Goal: Transaction & Acquisition: Download file/media

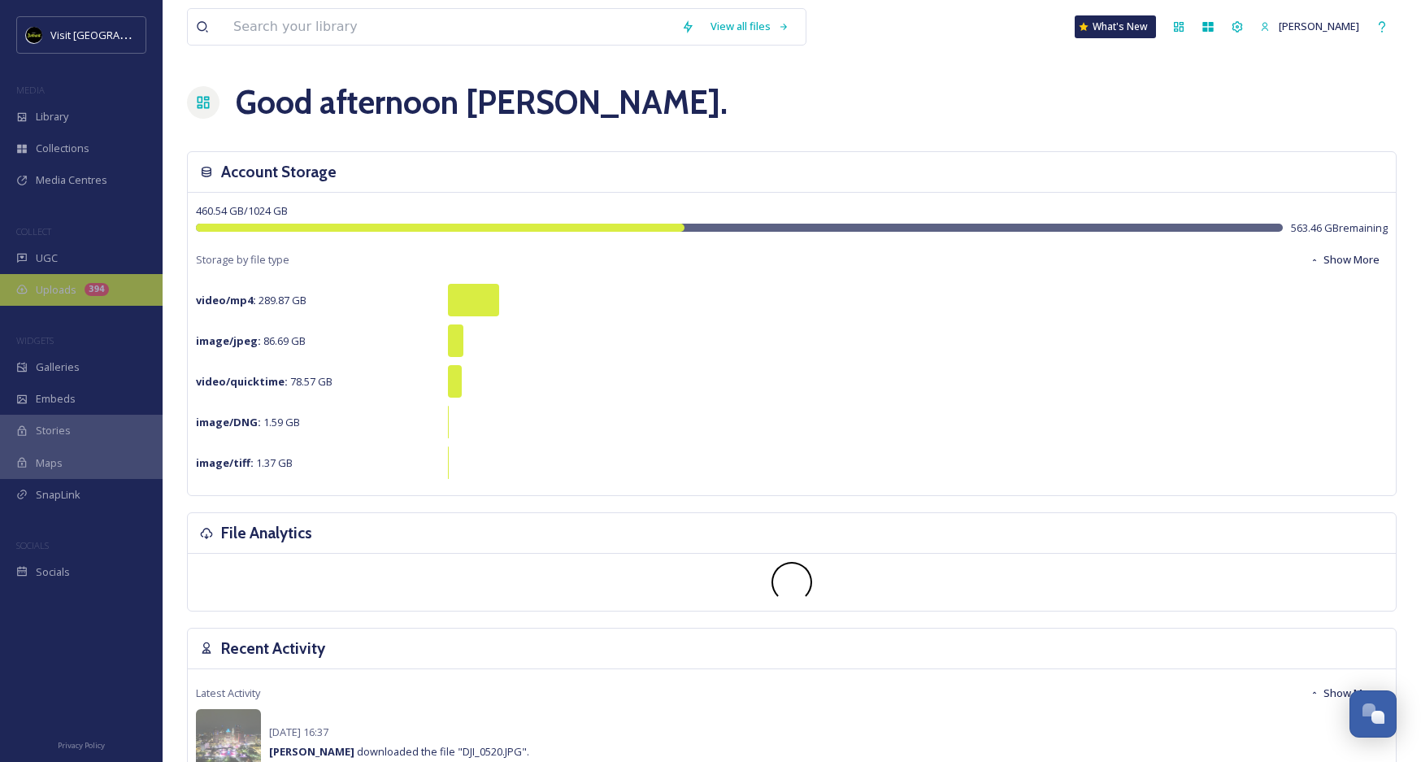
click at [81, 280] on div "Uploads 394" at bounding box center [81, 290] width 163 height 32
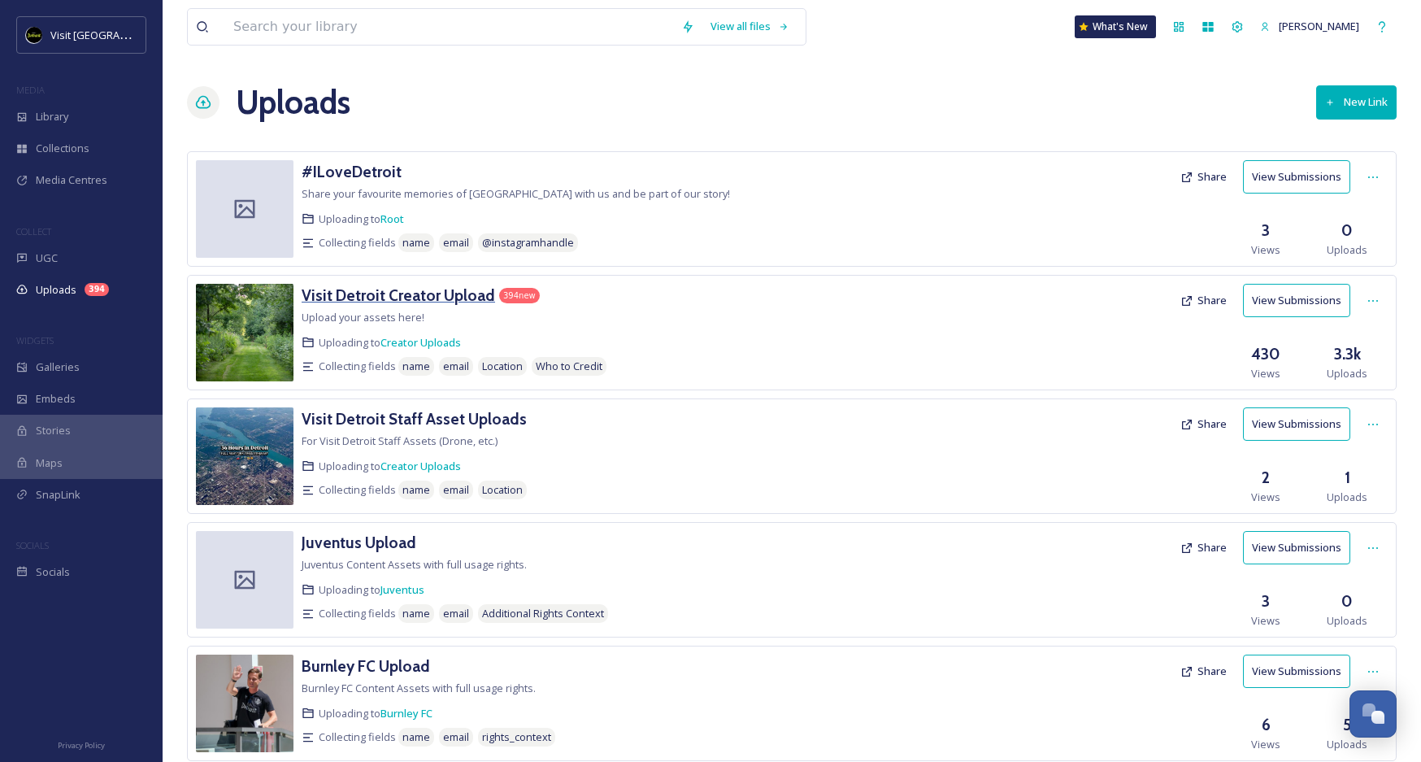
click at [424, 293] on h3 "Visit Detroit Creator Upload" at bounding box center [398, 295] width 193 height 20
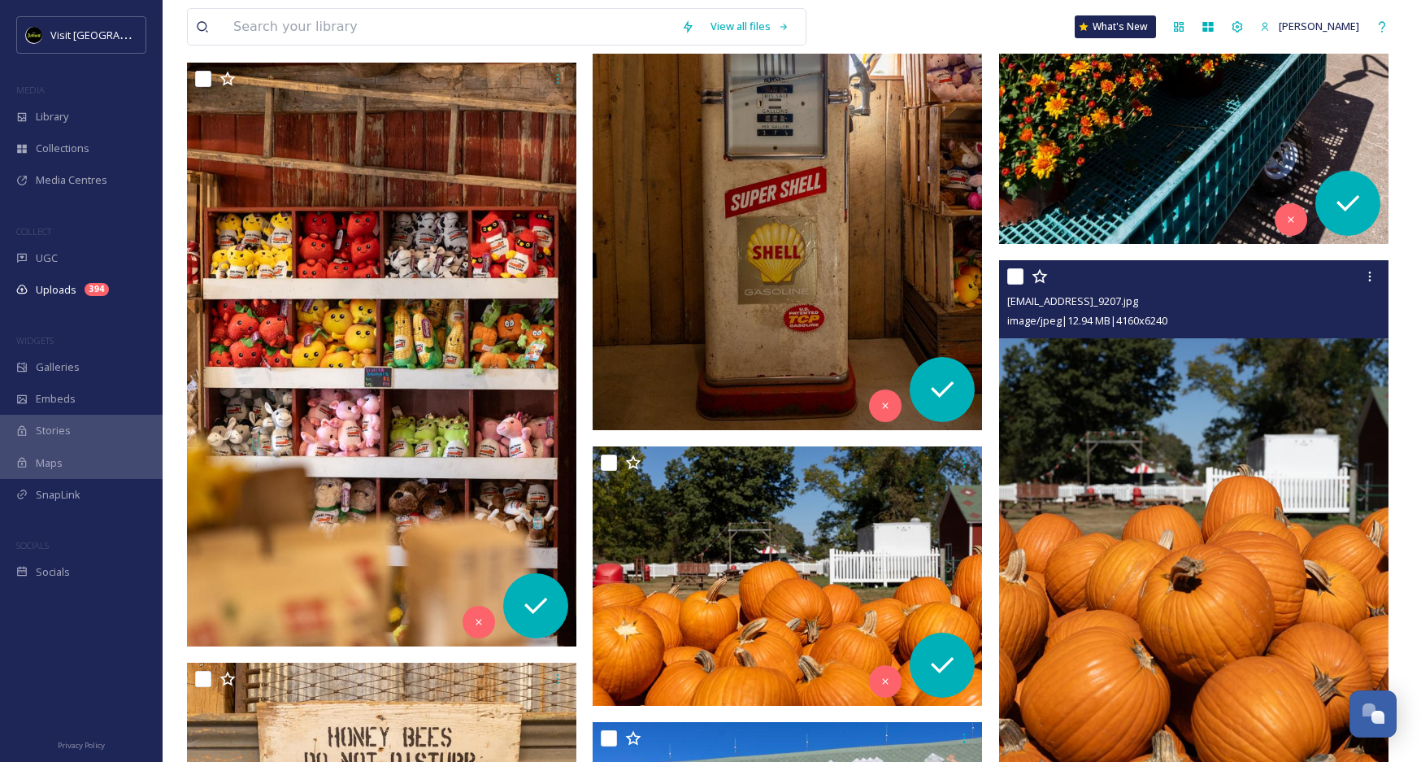
scroll to position [6178, 0]
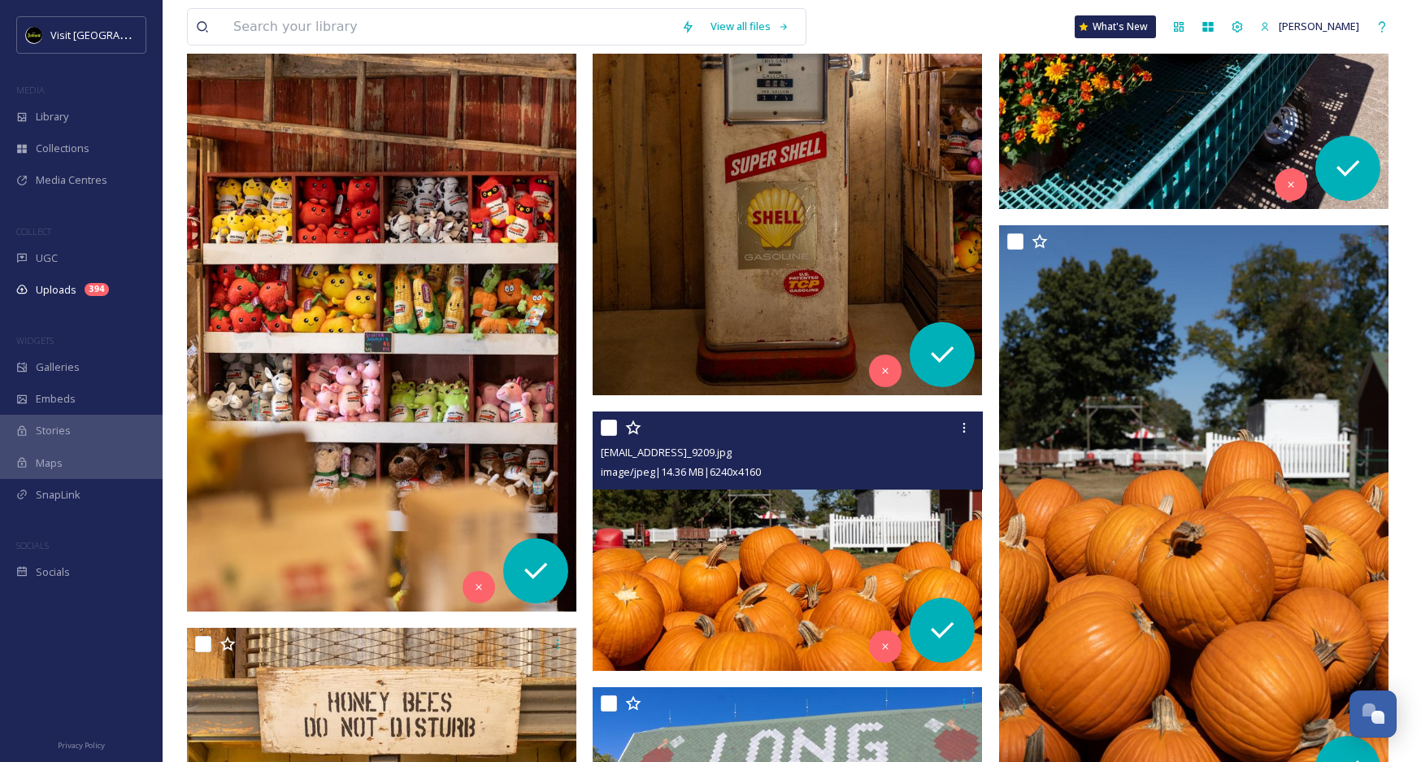
click at [851, 520] on img at bounding box center [787, 541] width 389 height 260
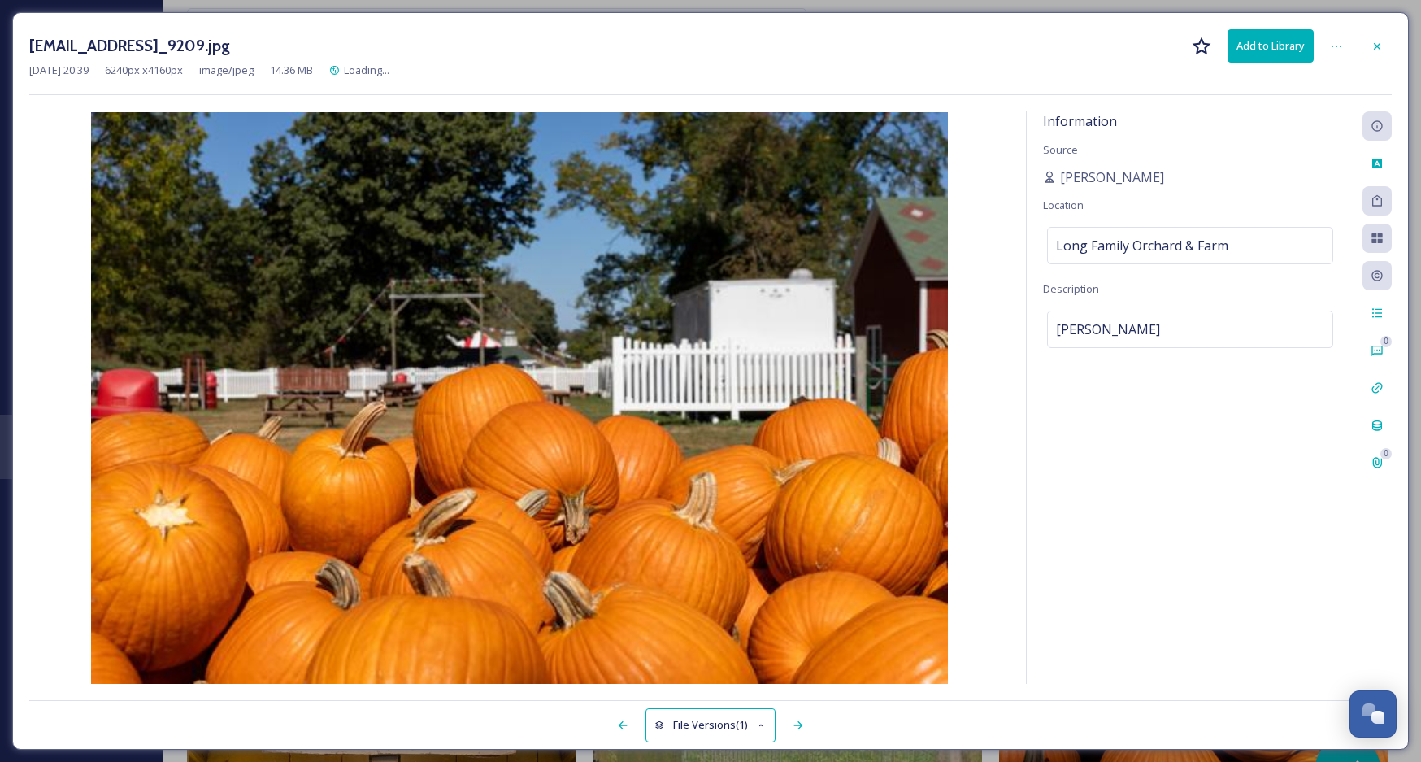
click at [1281, 60] on button "Add to Library" at bounding box center [1271, 45] width 86 height 33
click at [1271, 51] on button "Add to Library" at bounding box center [1271, 45] width 86 height 33
click at [1280, 57] on button "Download" at bounding box center [1271, 45] width 86 height 33
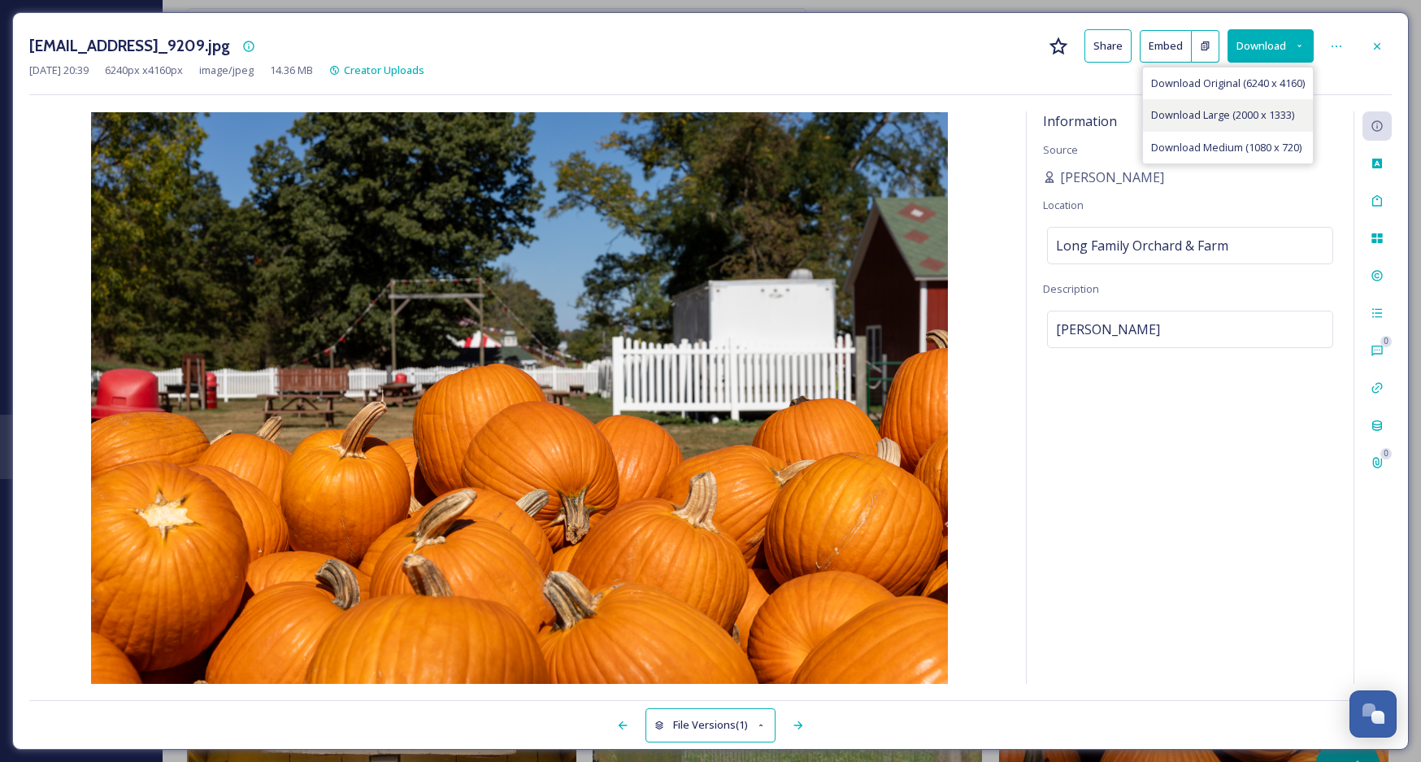
click at [1271, 112] on span "Download Large (2000 x 1333)" at bounding box center [1222, 114] width 143 height 15
